Goal: Task Accomplishment & Management: Use online tool/utility

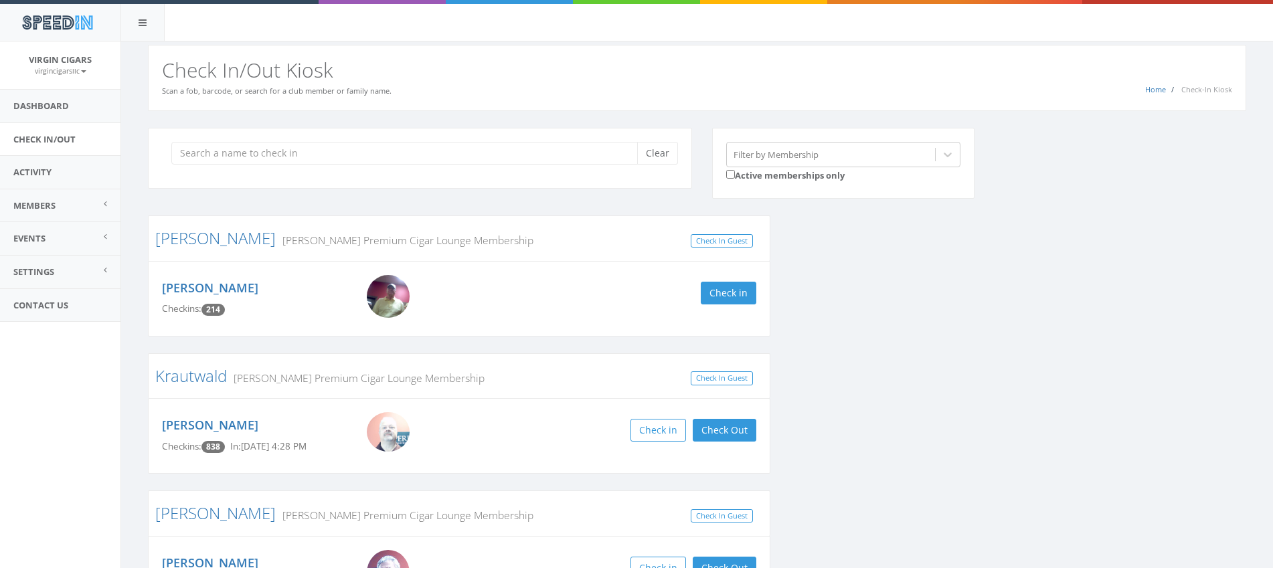
scroll to position [380, 0]
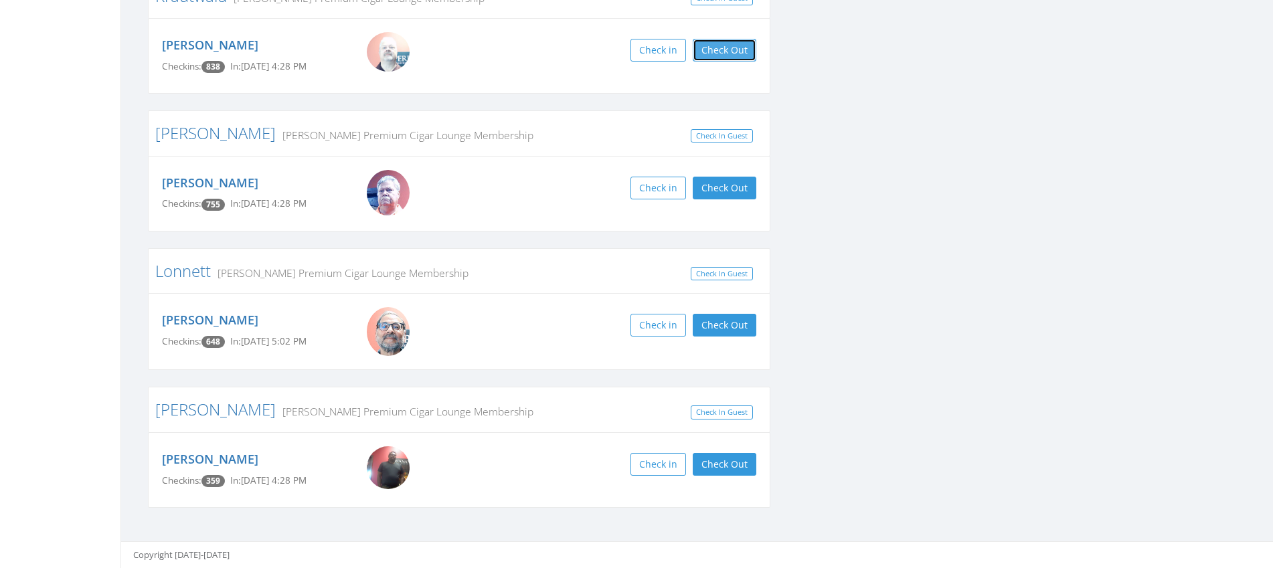
click at [755, 47] on button "Check Out" at bounding box center [724, 50] width 64 height 23
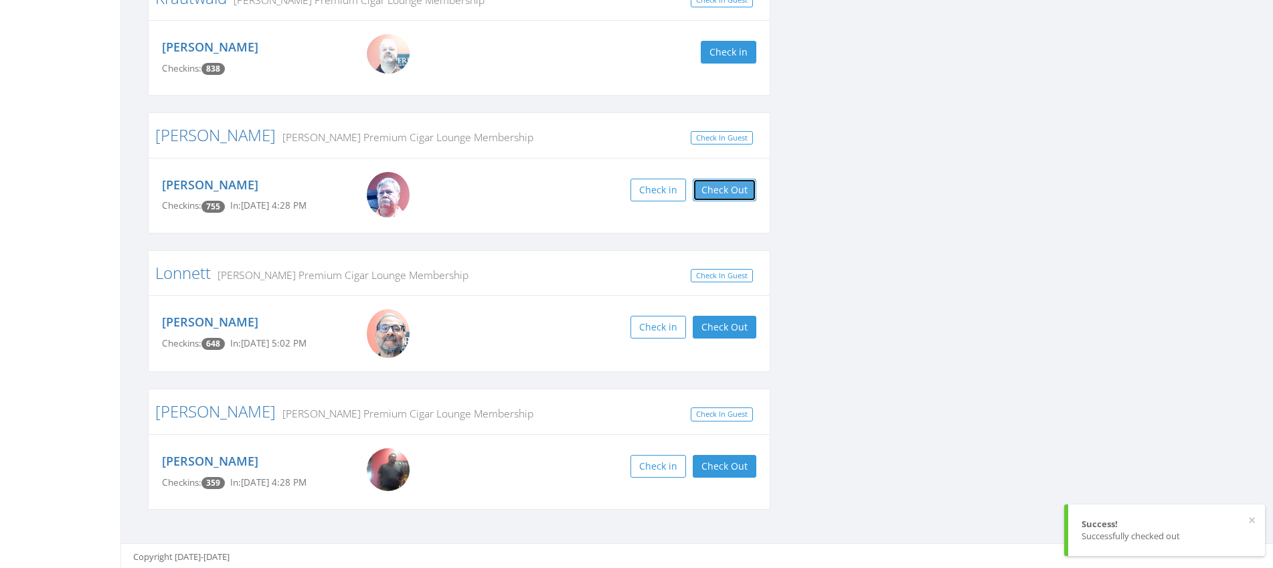
click at [721, 193] on button "Check Out" at bounding box center [724, 190] width 64 height 23
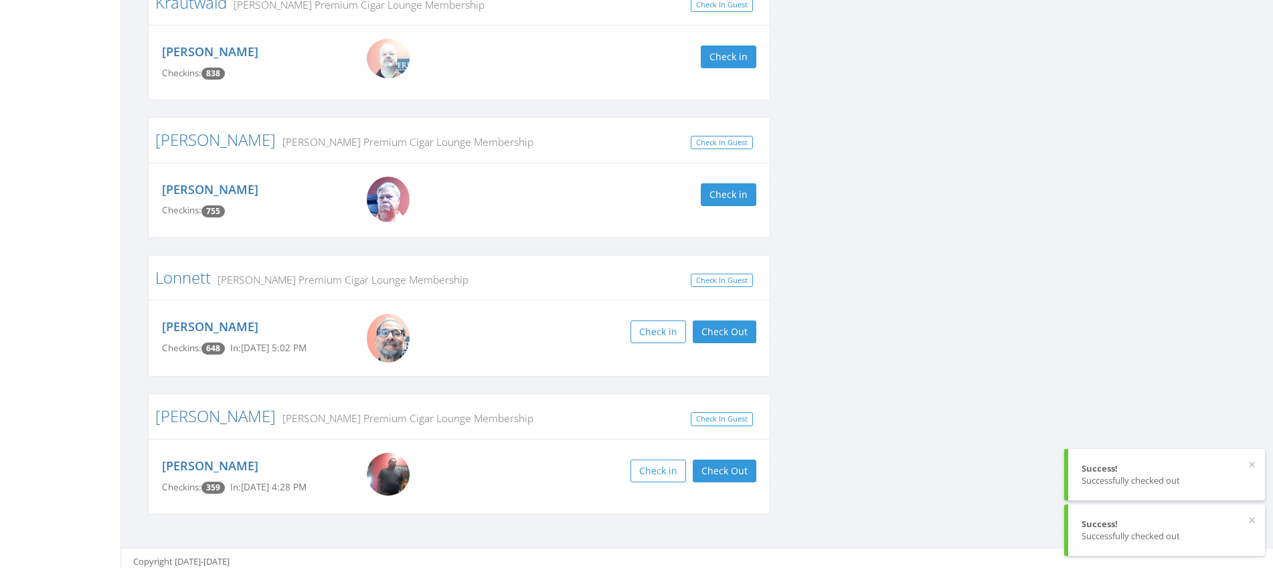
click at [719, 344] on div "[PERSON_NAME] Checkins: 648 In: [DATE] 5:02 PM Check in Check Out Check Out" at bounding box center [459, 338] width 614 height 49
click at [739, 341] on button "Check Out" at bounding box center [724, 331] width 64 height 23
click at [729, 472] on button "Check Out" at bounding box center [724, 471] width 64 height 23
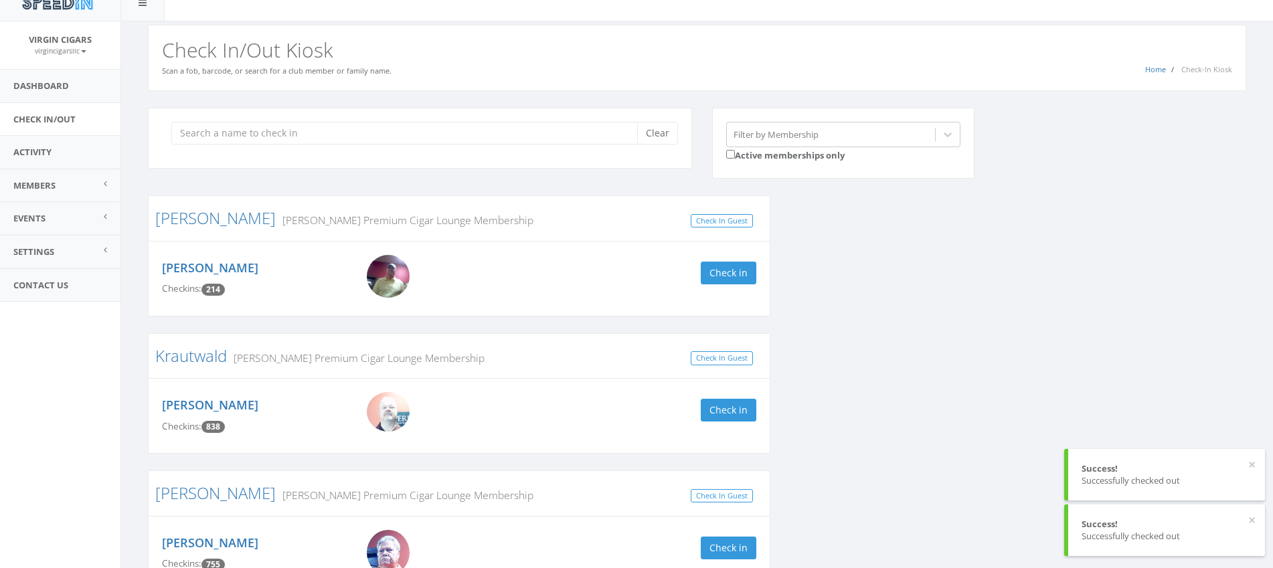
scroll to position [0, 0]
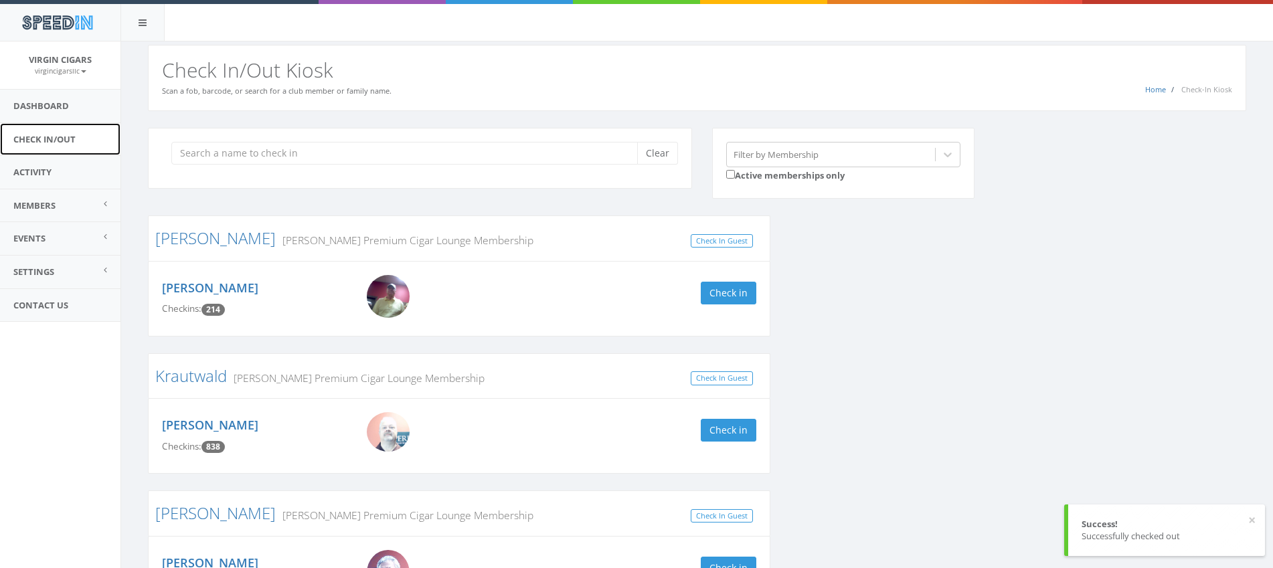
click at [31, 139] on link "Check In/Out" at bounding box center [60, 139] width 120 height 33
